Goal: Task Accomplishment & Management: Complete application form

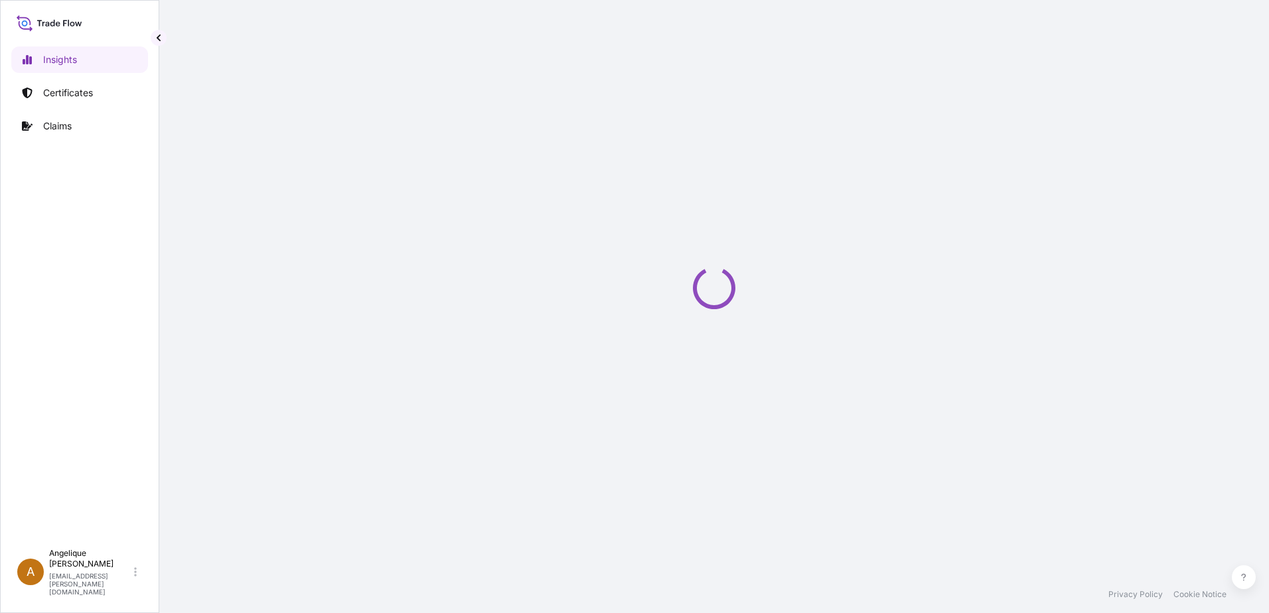
select select "2025"
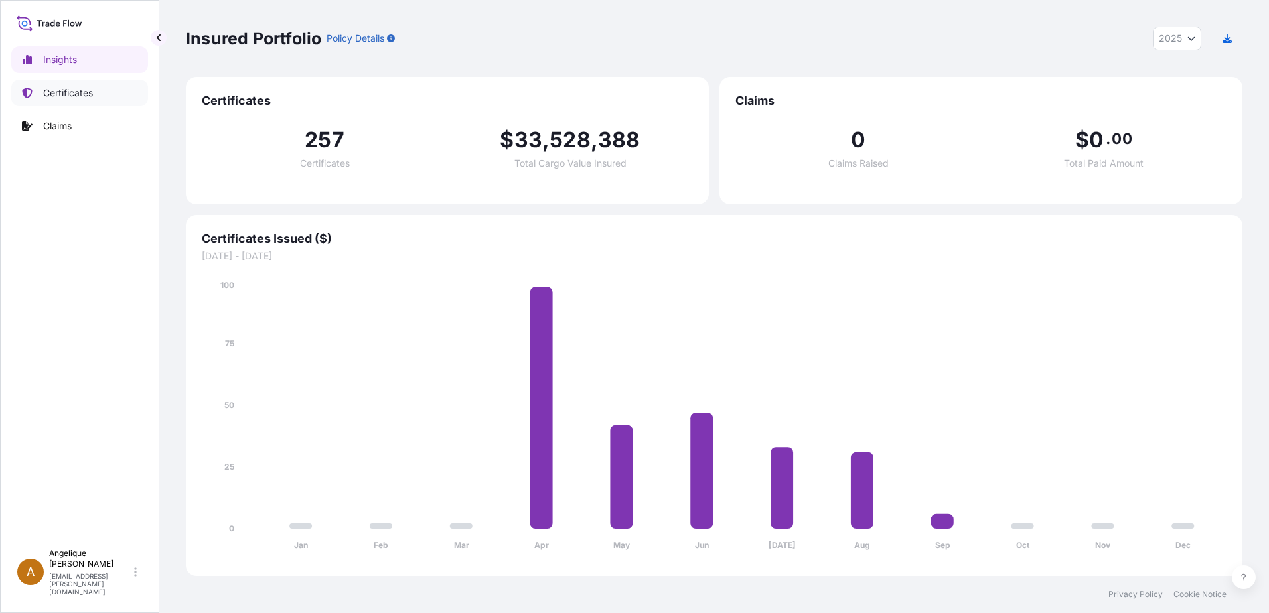
click at [84, 91] on p "Certificates" at bounding box center [68, 92] width 50 height 13
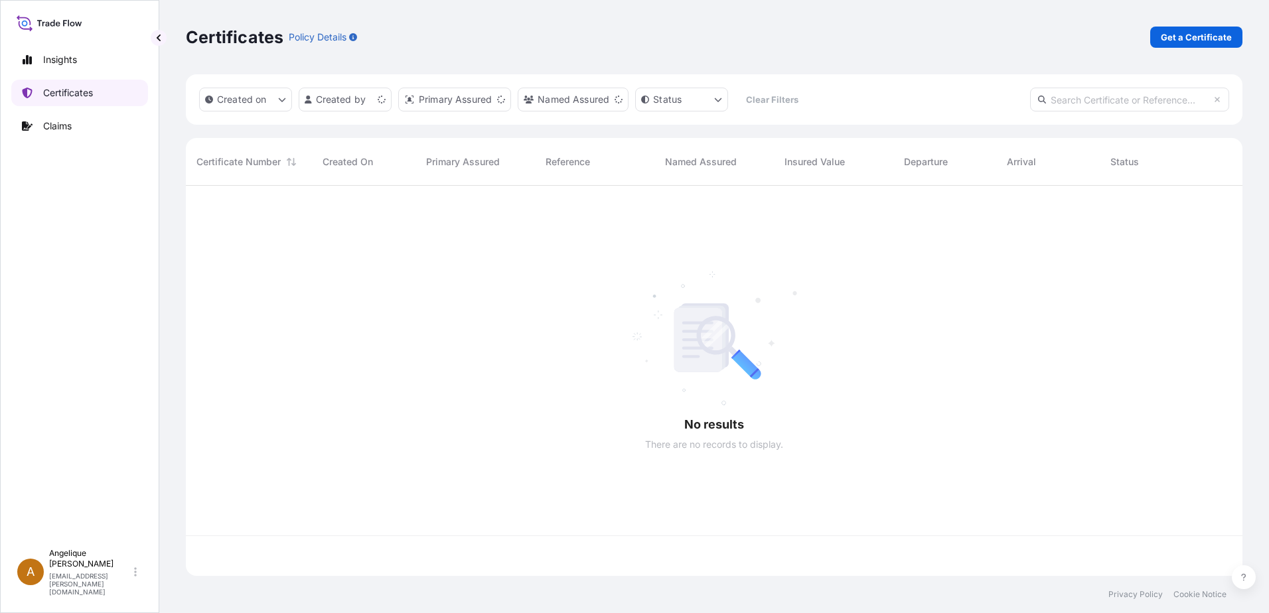
scroll to position [387, 1046]
click at [1213, 39] on p "Get a Certificate" at bounding box center [1195, 37] width 71 height 13
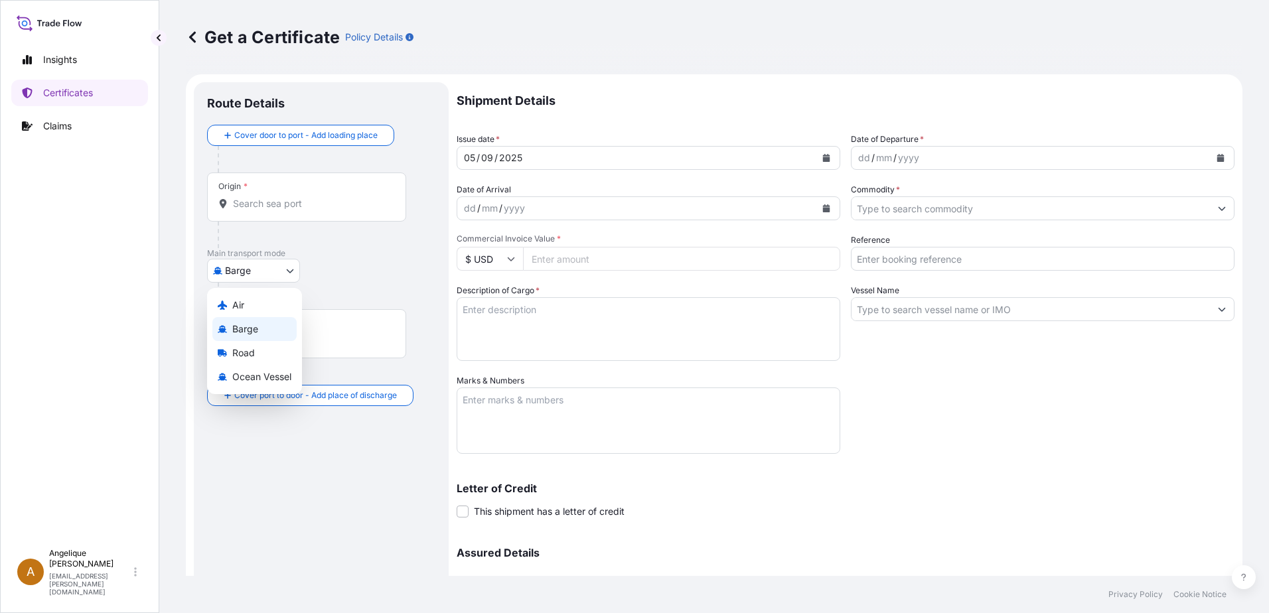
click at [289, 273] on body "Insights Certificates Claims A [PERSON_NAME] [PERSON_NAME][EMAIL_ADDRESS][PERSO…" at bounding box center [634, 306] width 1269 height 613
click at [254, 379] on span "Ocean Vessel" at bounding box center [261, 376] width 59 height 13
select select "Ocean Vessel"
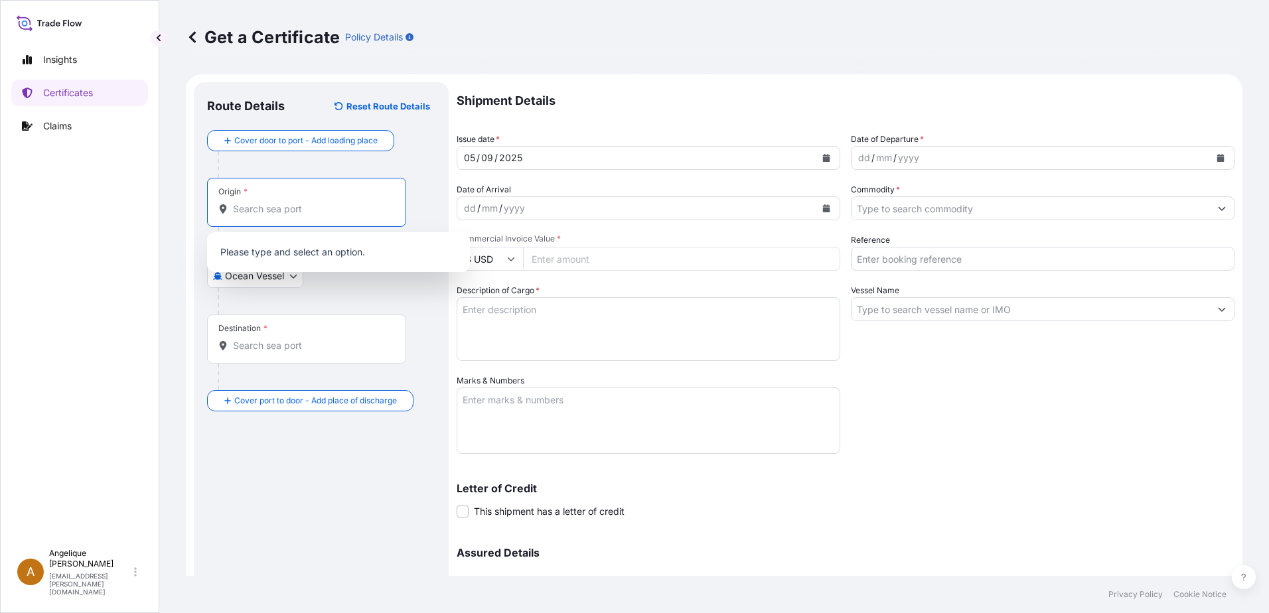
click at [294, 204] on input "Origin *" at bounding box center [311, 208] width 157 height 13
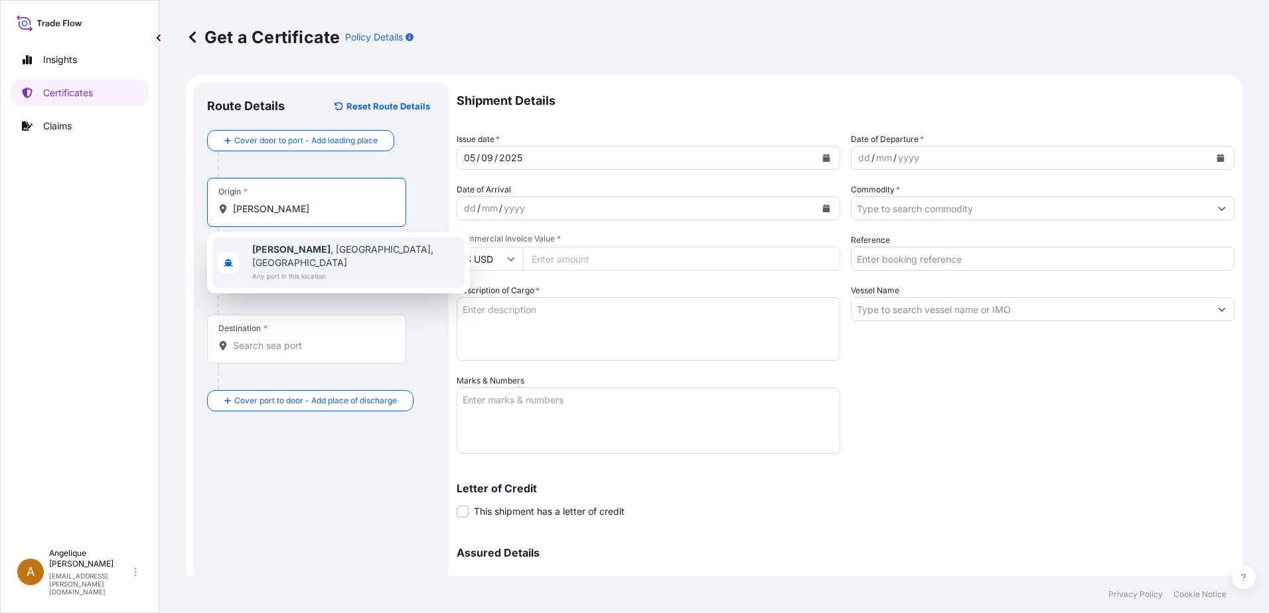
click at [316, 250] on span "Guymon , [GEOGRAPHIC_DATA], [GEOGRAPHIC_DATA]" at bounding box center [355, 256] width 207 height 27
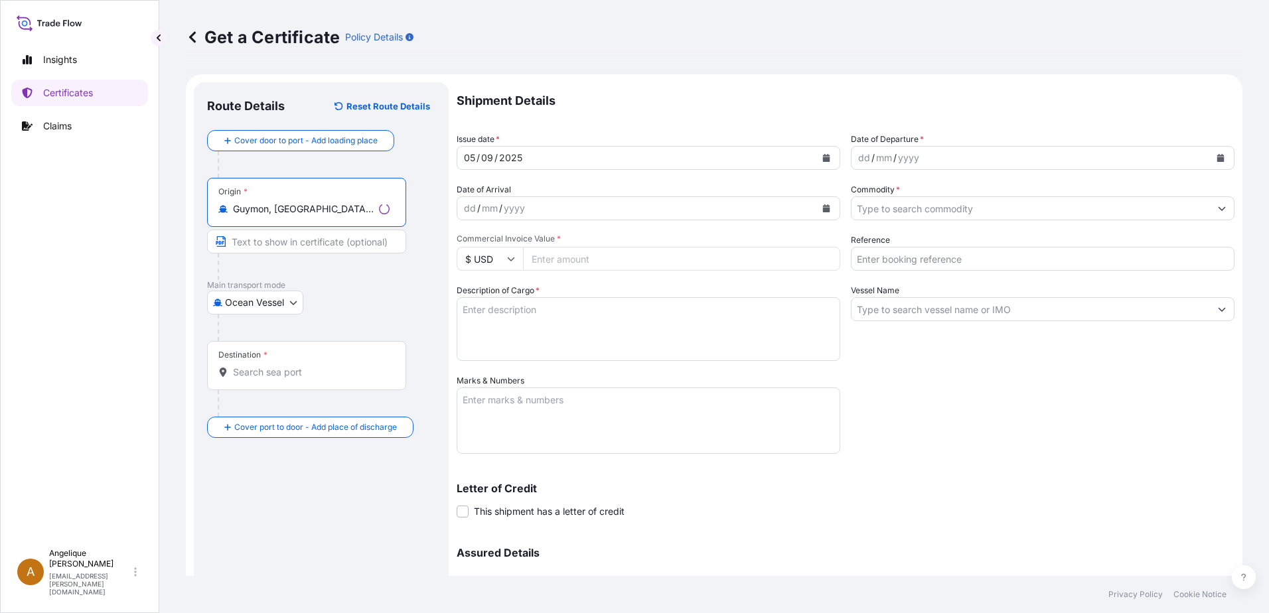
type input "Guymon, [GEOGRAPHIC_DATA], [GEOGRAPHIC_DATA]"
click at [270, 379] on div "Destination *" at bounding box center [306, 365] width 199 height 49
click at [270, 379] on input "Destination *" at bounding box center [311, 372] width 157 height 13
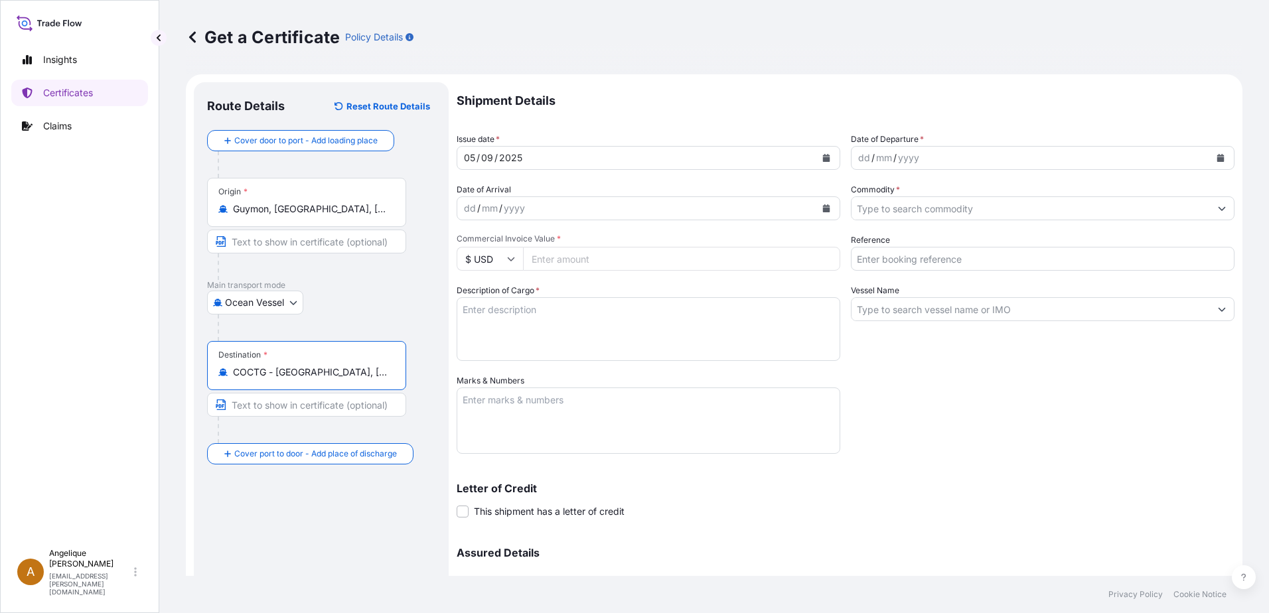
type input "COCTG - [GEOGRAPHIC_DATA], [GEOGRAPHIC_DATA]"
click at [1217, 159] on button "Calendar" at bounding box center [1220, 157] width 21 height 21
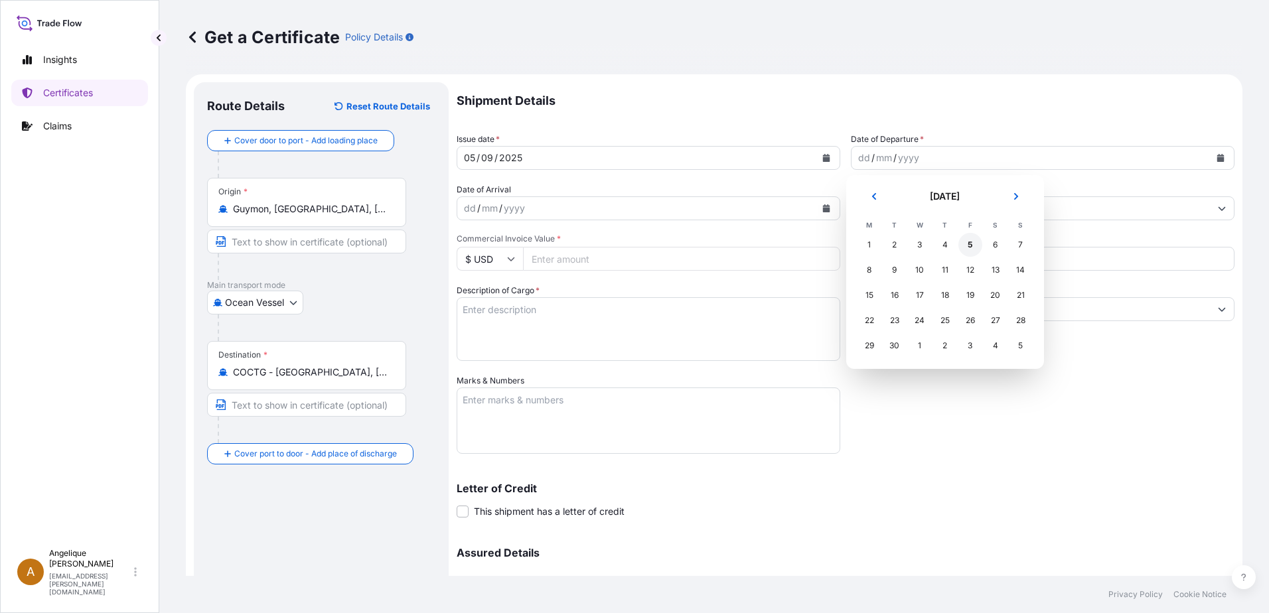
click at [965, 246] on div "5" at bounding box center [970, 245] width 24 height 24
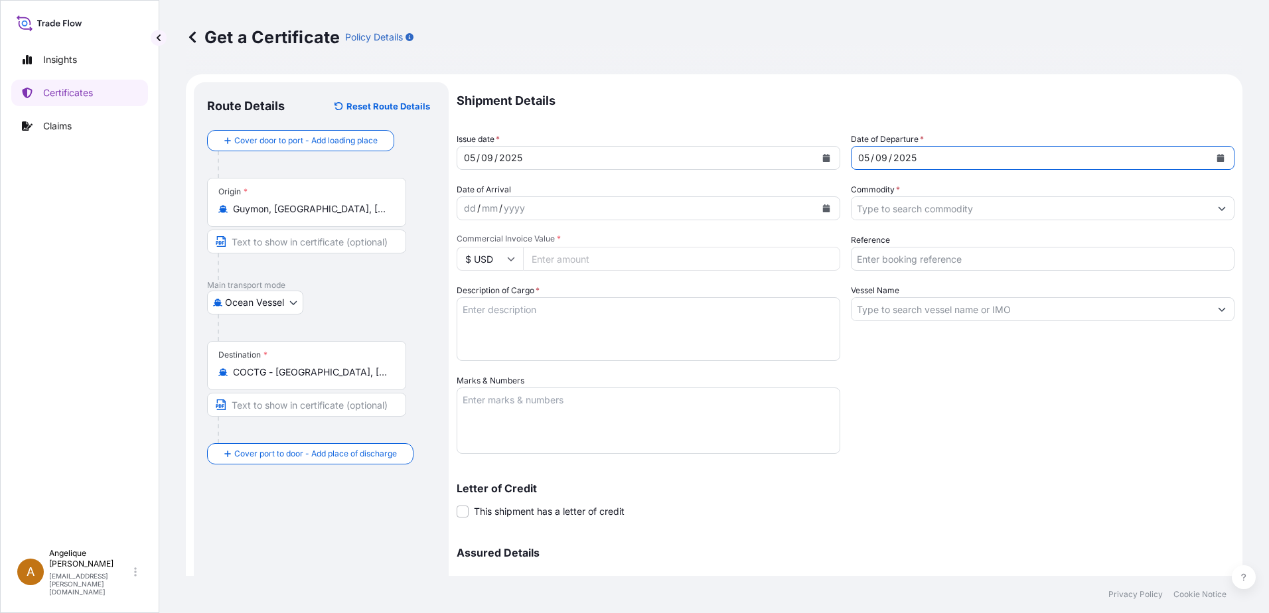
click at [888, 214] on input "Commodity *" at bounding box center [1030, 208] width 358 height 24
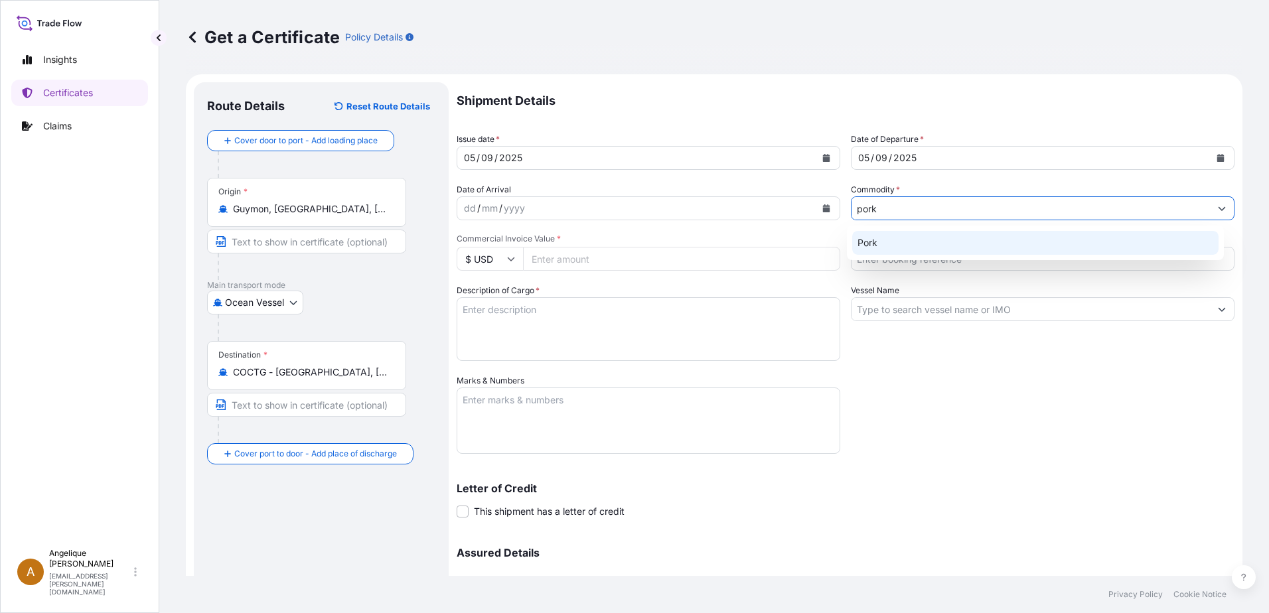
click at [886, 246] on div "Pork" at bounding box center [1035, 243] width 367 height 24
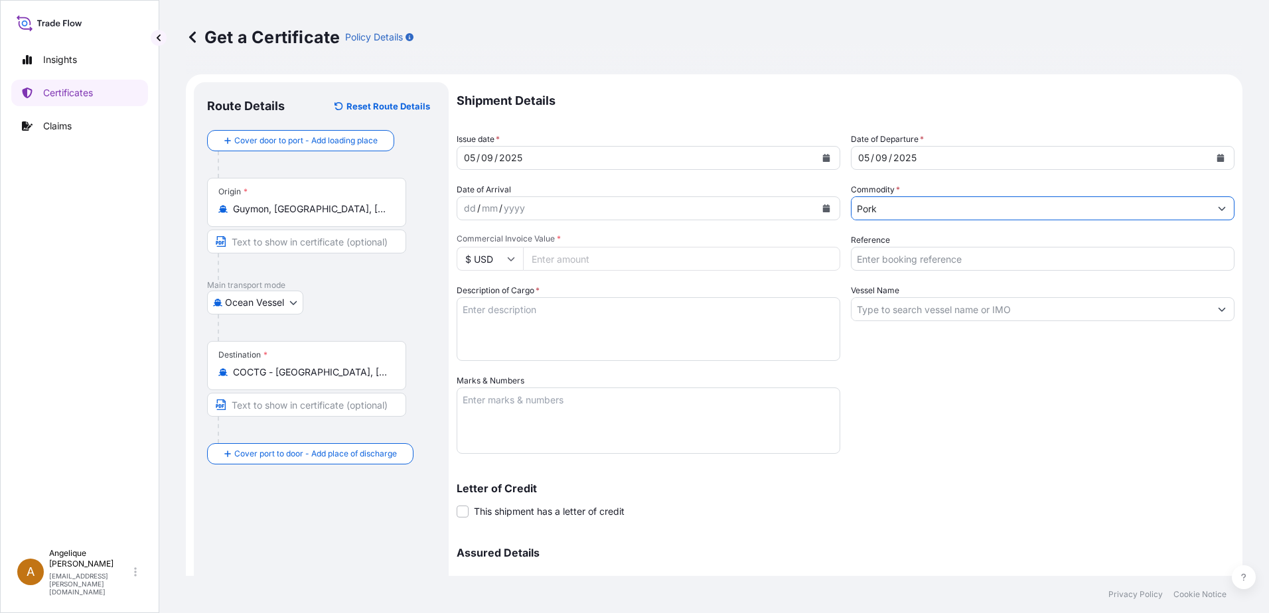
type input "Pork"
click at [567, 263] on input "Commercial Invoice Value *" at bounding box center [681, 259] width 317 height 24
type input "74007.61"
type input "2902959"
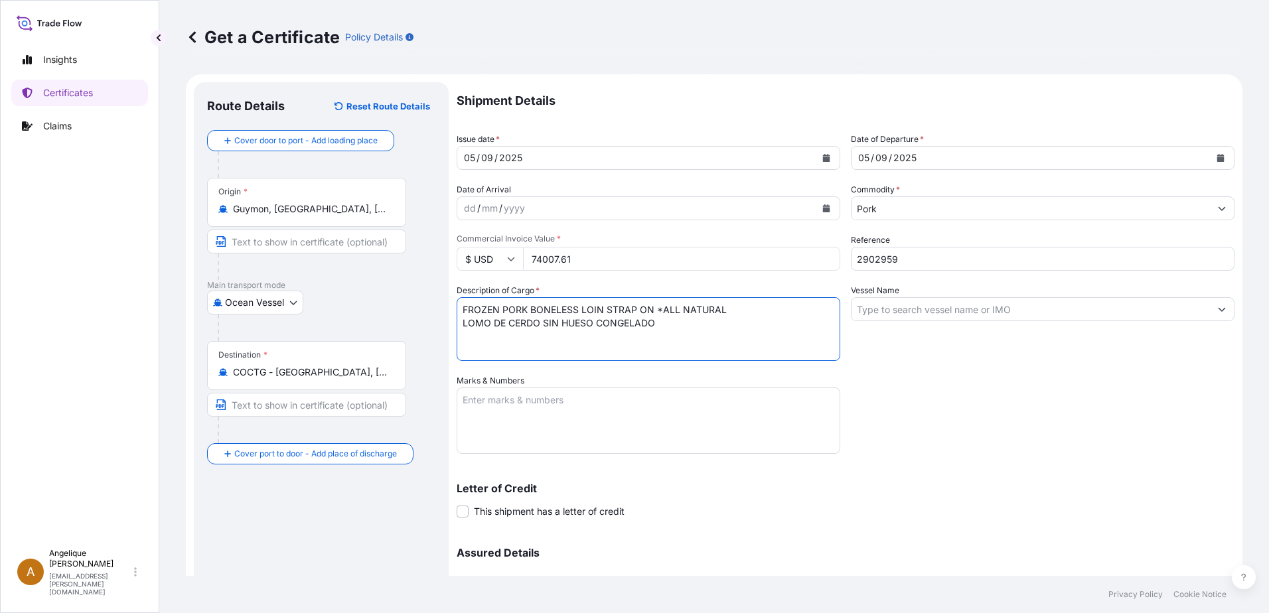
type textarea "FROZEN PORK BONELESS LOIN STRAP ON *ALL NATURAL LOMO DE CERDO SIN HUESO CONGELA…"
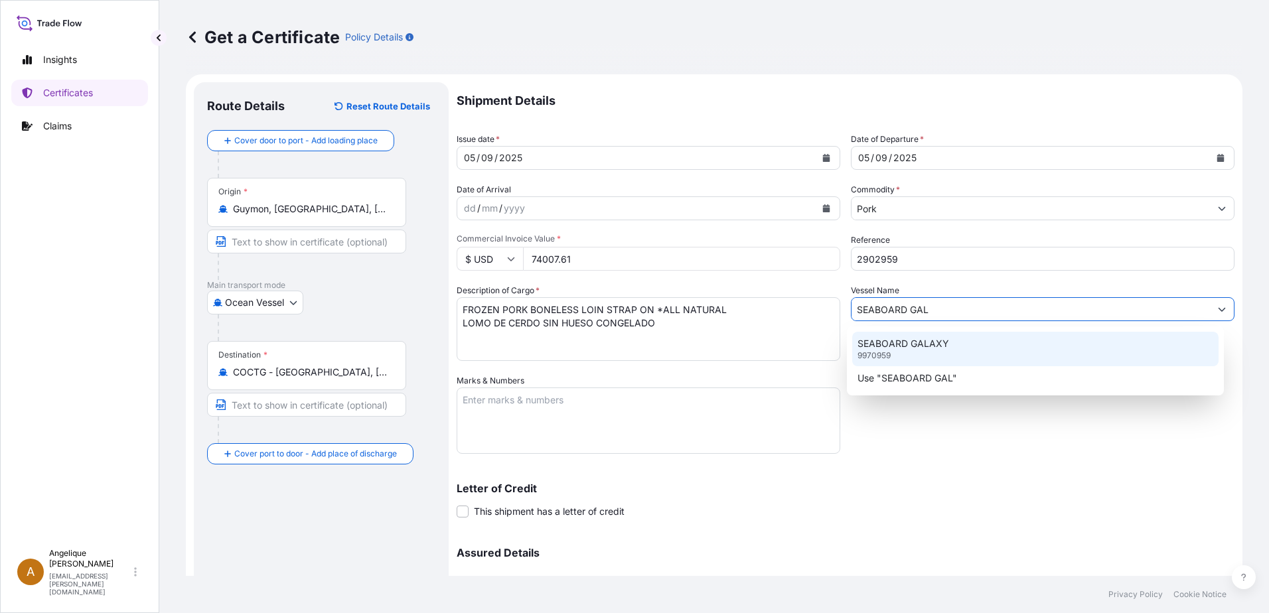
click at [879, 342] on p "SEABOARD GALAXY" at bounding box center [903, 343] width 92 height 13
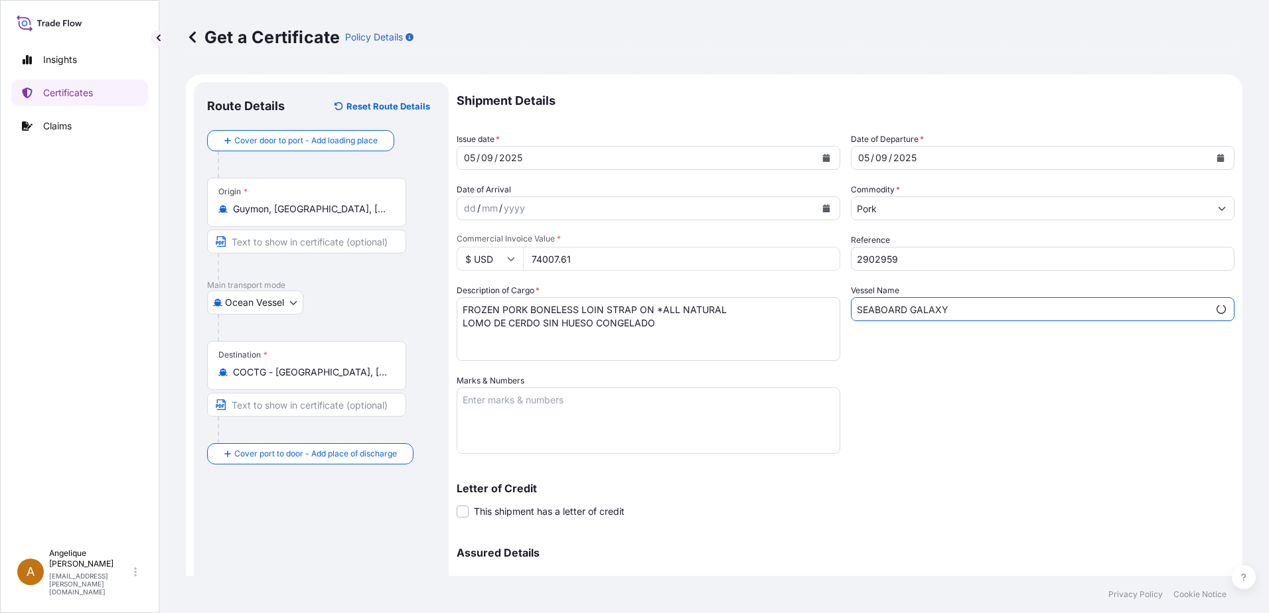
type input "SEABOARD GALAXY"
click at [526, 404] on textarea "Marks & Numbers" at bounding box center [648, 420] width 384 height 66
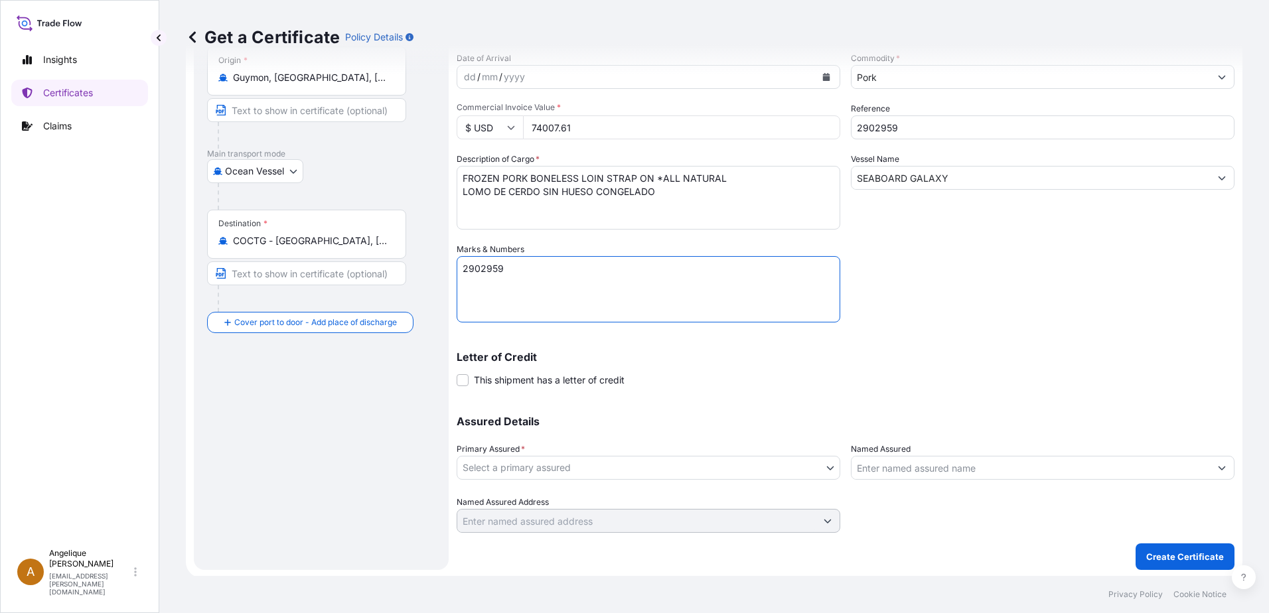
scroll to position [133, 0]
type textarea "2902959"
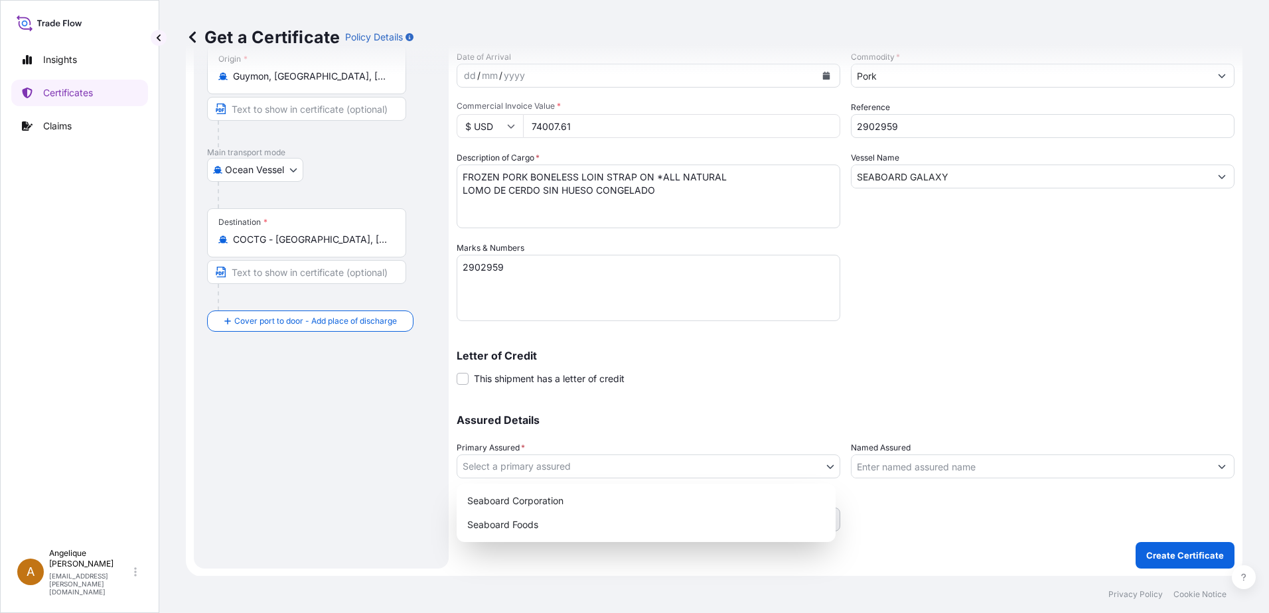
click at [560, 467] on body "Insights Certificates Claims A [PERSON_NAME] [PERSON_NAME][EMAIL_ADDRESS][PERSO…" at bounding box center [634, 306] width 1269 height 613
click at [540, 525] on div "Seaboard Foods" at bounding box center [646, 525] width 368 height 24
select select "31638"
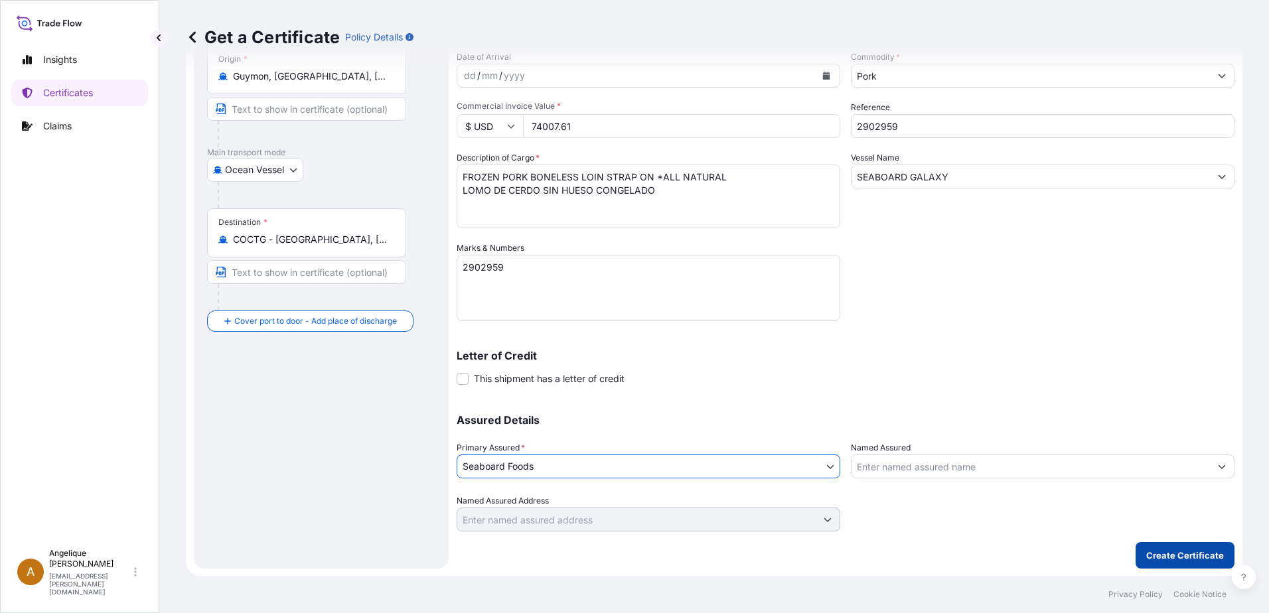
click at [1146, 557] on p "Create Certificate" at bounding box center [1185, 555] width 78 height 13
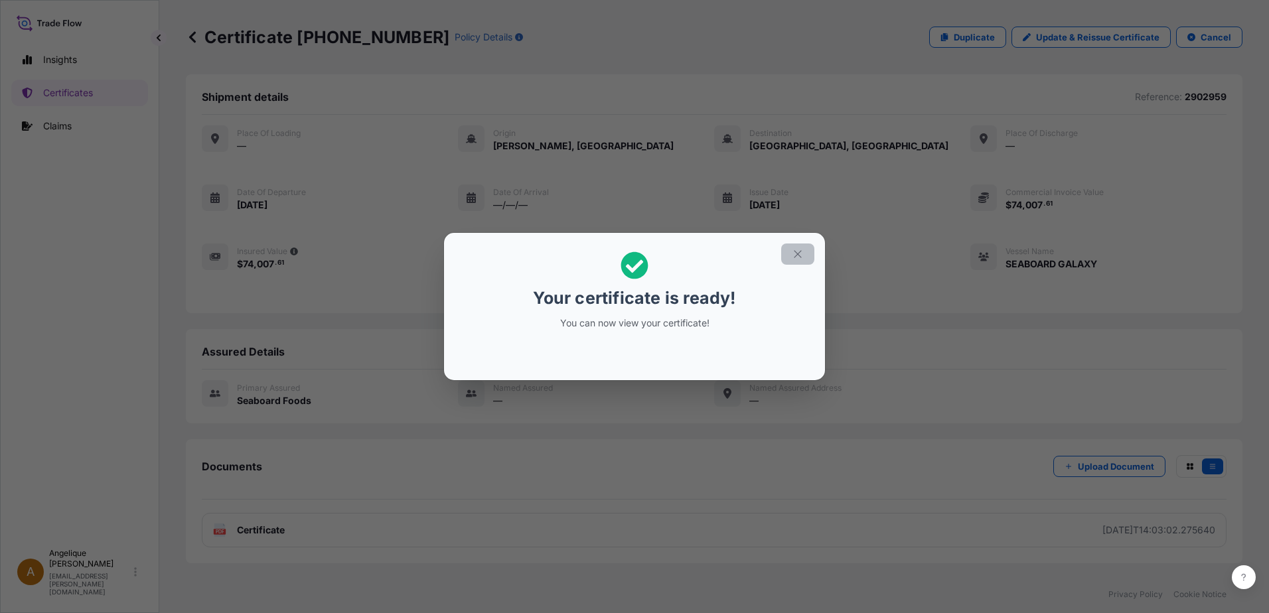
click at [798, 255] on icon "button" at bounding box center [798, 254] width 12 height 12
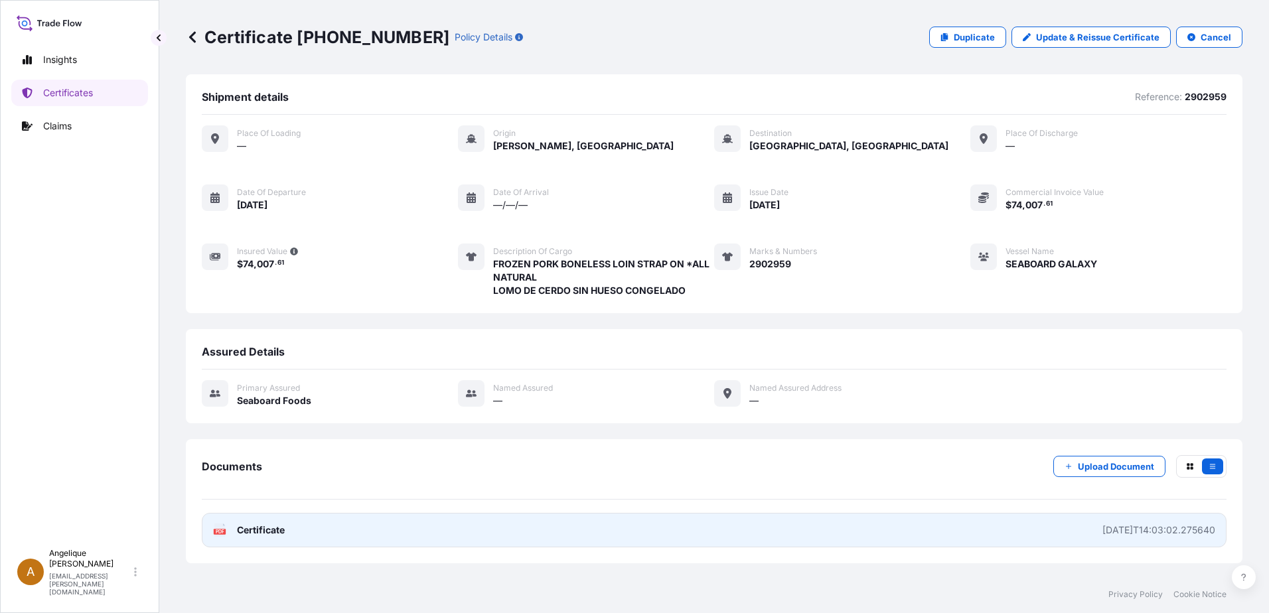
click at [417, 531] on link "PDF Certificate [DATE]T14:03:02.275640" at bounding box center [714, 530] width 1024 height 35
